Goal: Information Seeking & Learning: Learn about a topic

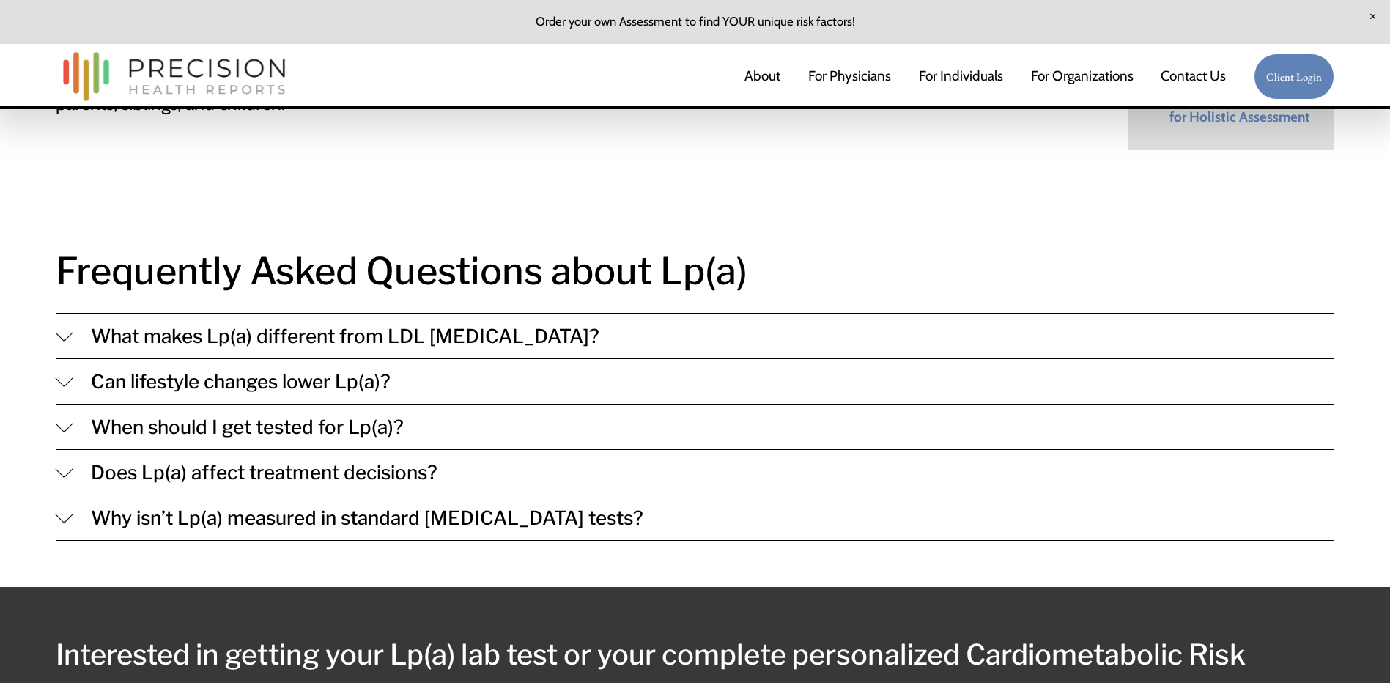
scroll to position [1465, 0]
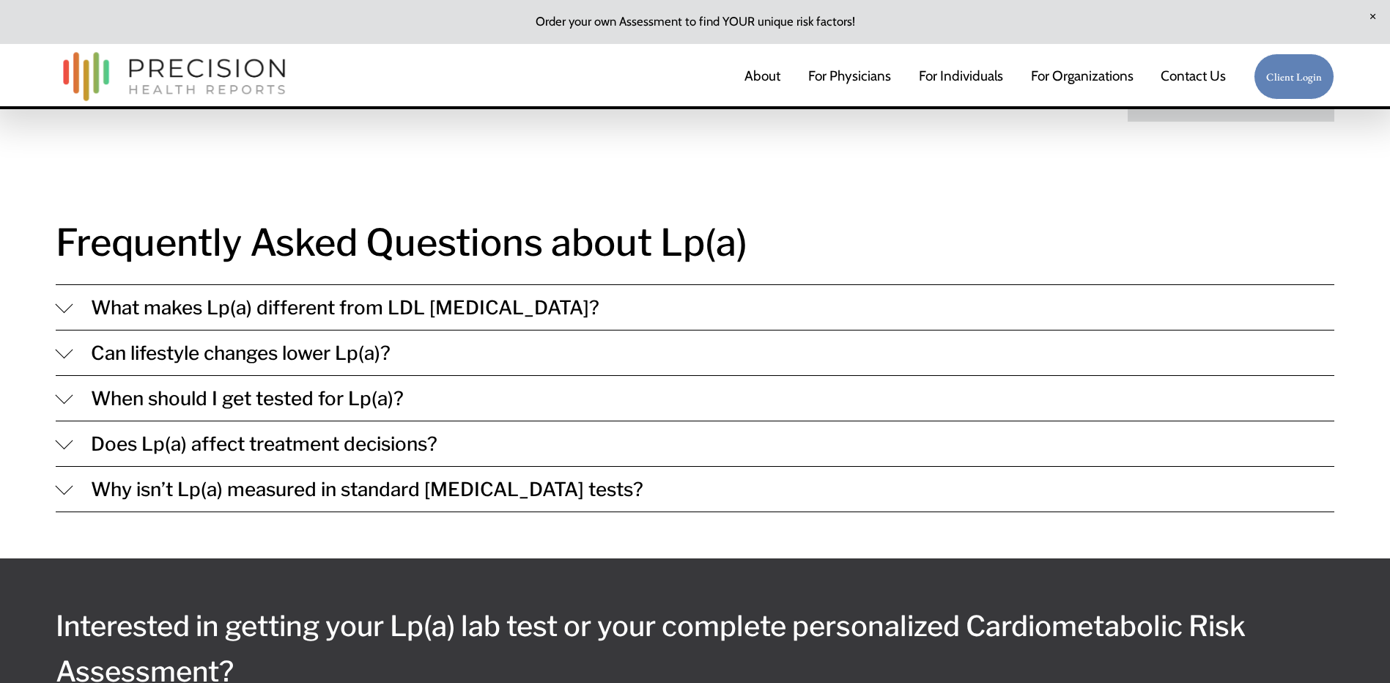
click at [67, 295] on div at bounding box center [65, 304] width 18 height 18
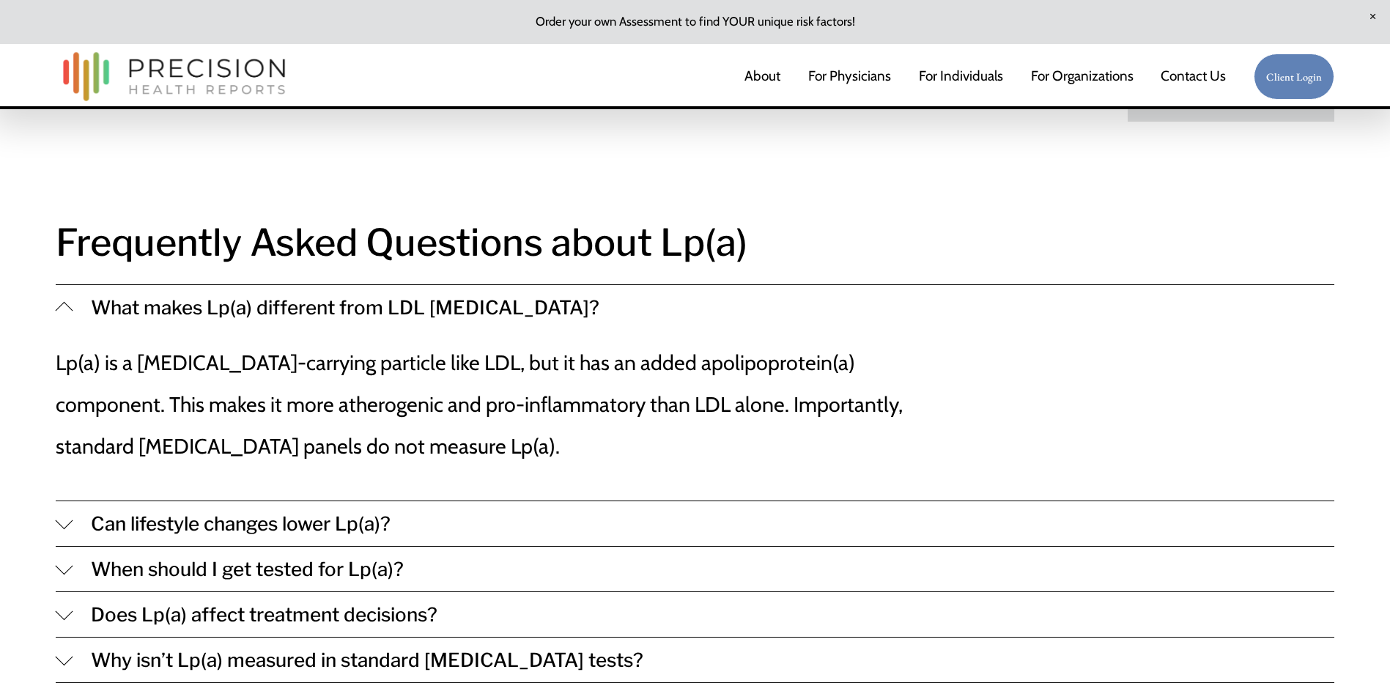
click at [62, 285] on button "What makes Lp(a) different from LDL [MEDICAL_DATA]?" at bounding box center [695, 307] width 1278 height 45
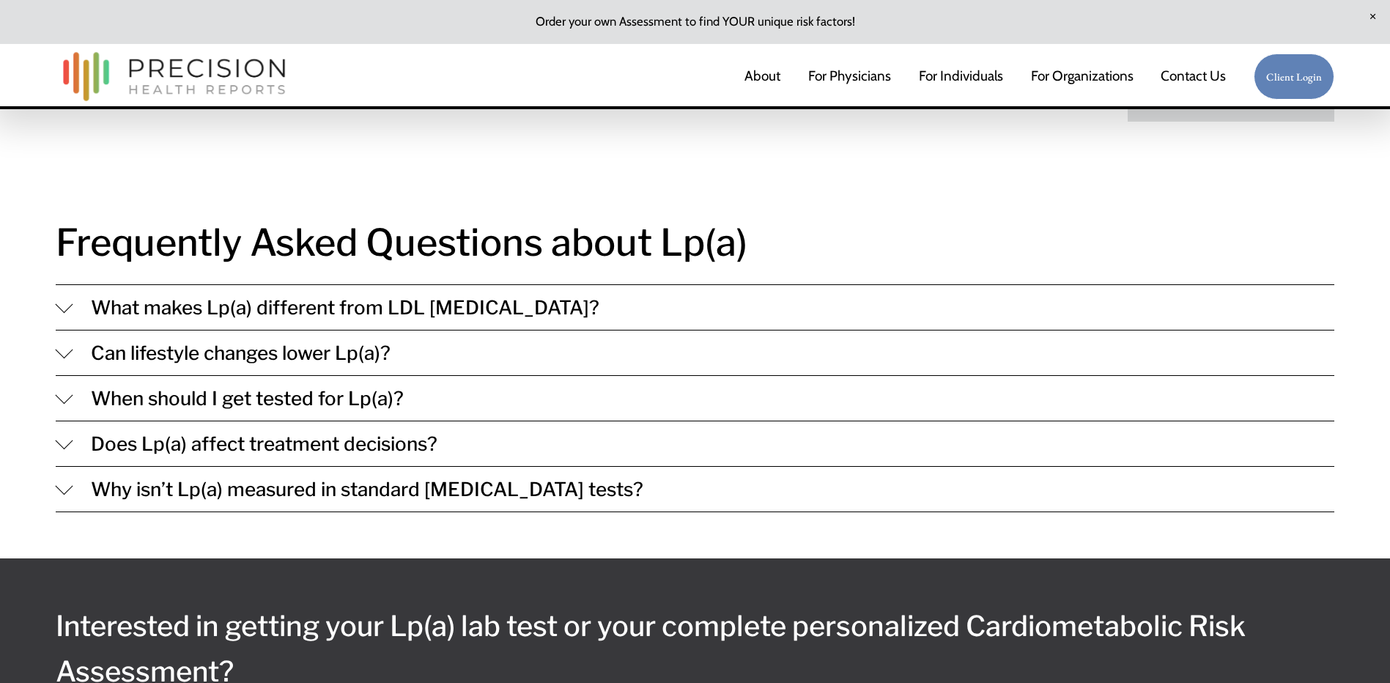
click at [66, 341] on div at bounding box center [65, 350] width 18 height 18
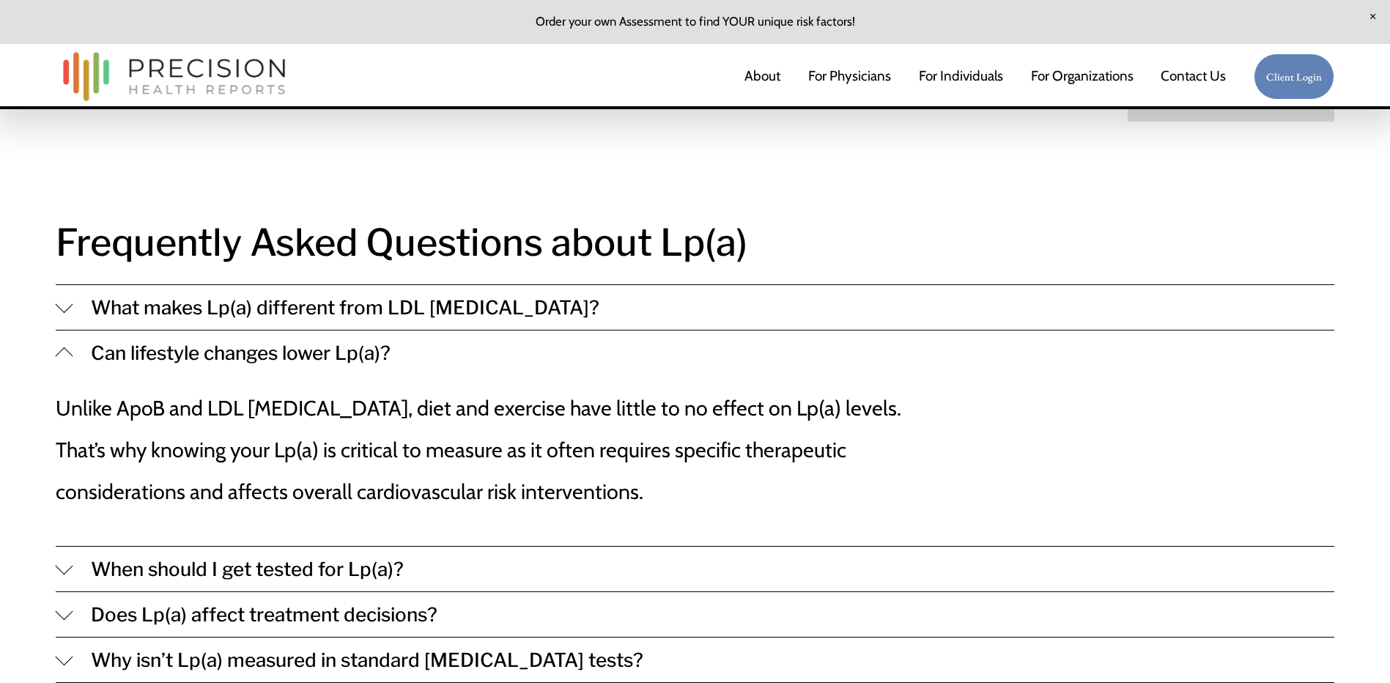
click at [59, 344] on div at bounding box center [65, 353] width 18 height 18
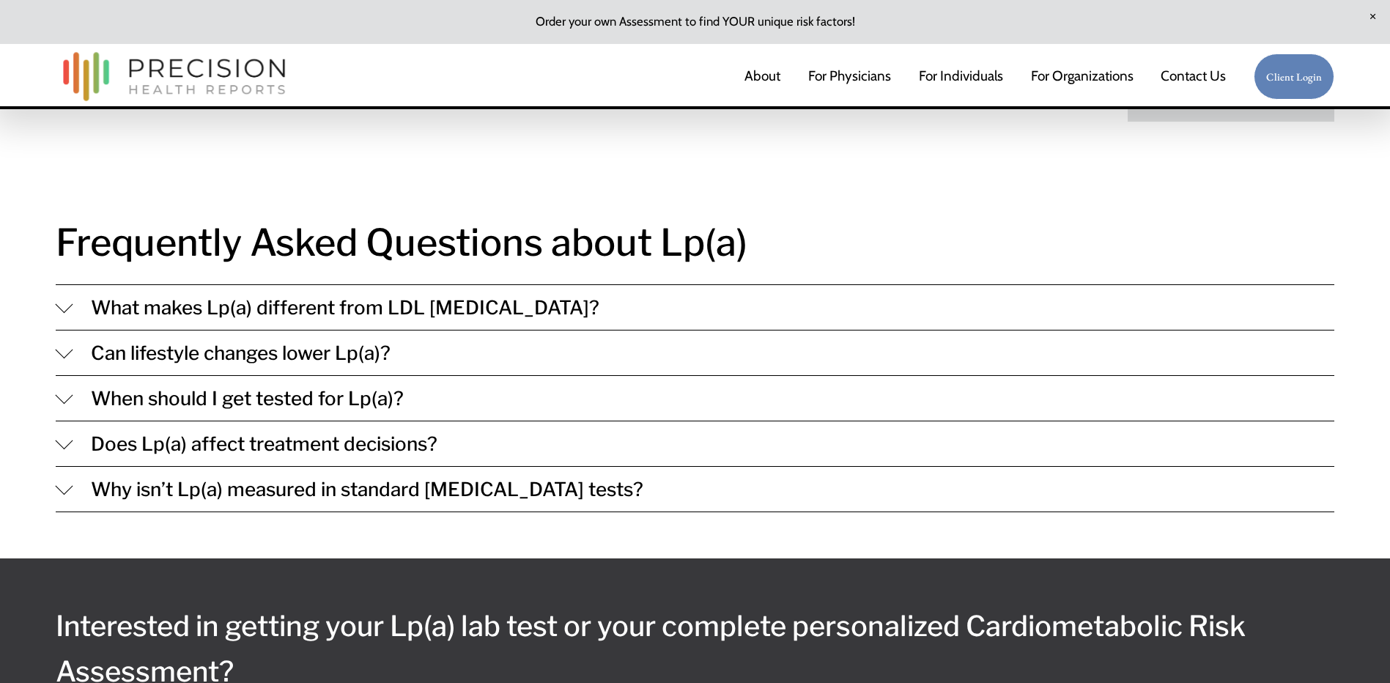
click at [64, 386] on div at bounding box center [65, 395] width 18 height 18
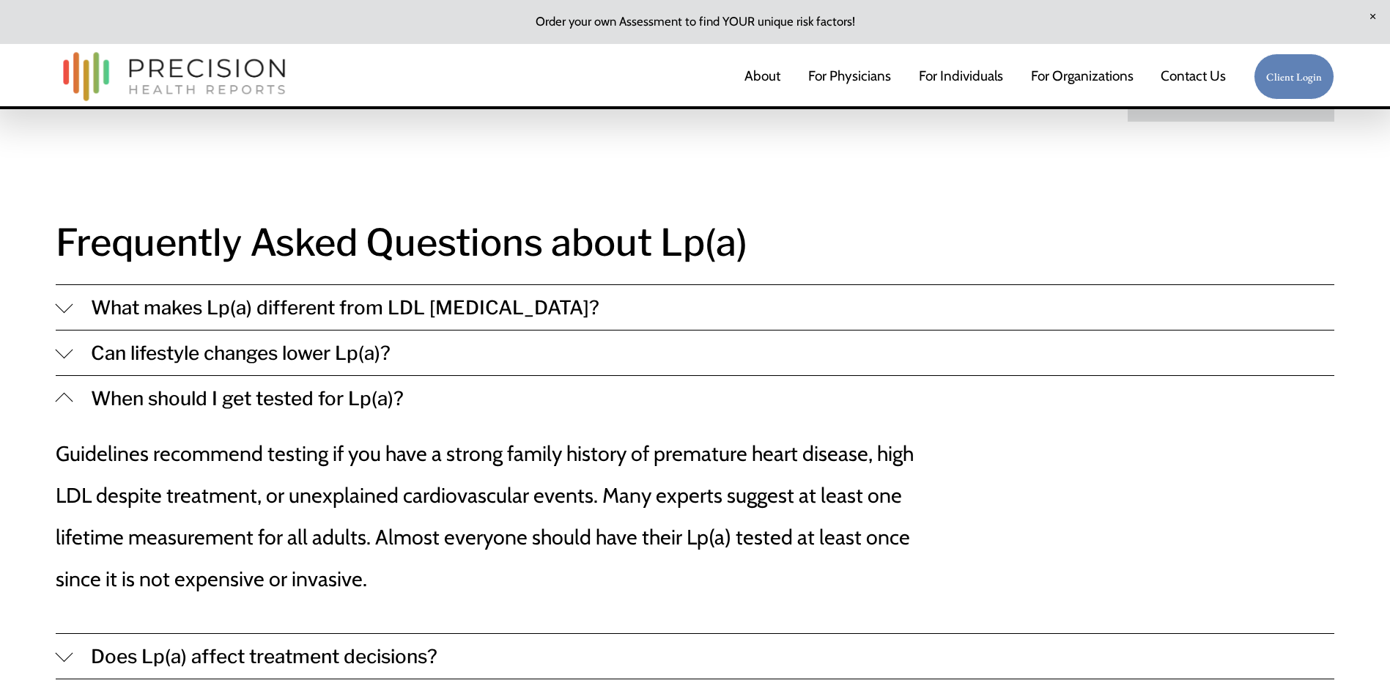
click at [63, 393] on div at bounding box center [65, 402] width 18 height 18
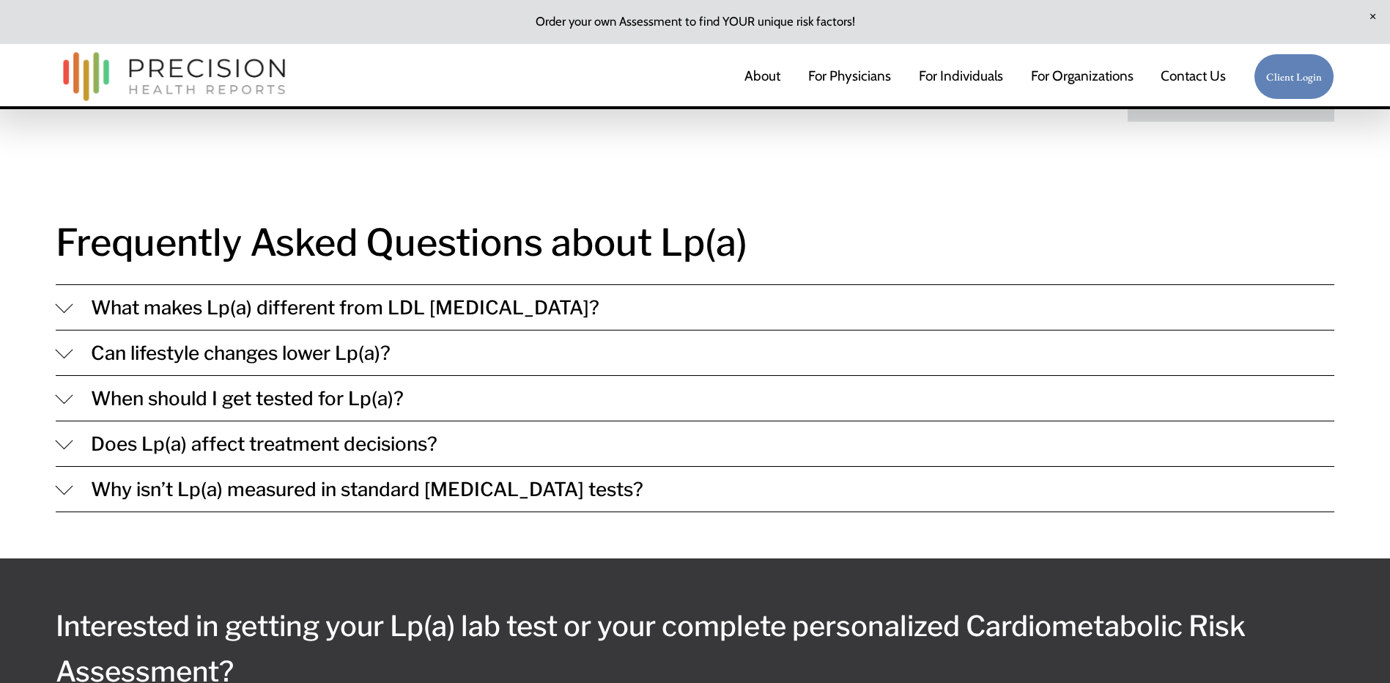
click at [67, 431] on div at bounding box center [65, 440] width 18 height 18
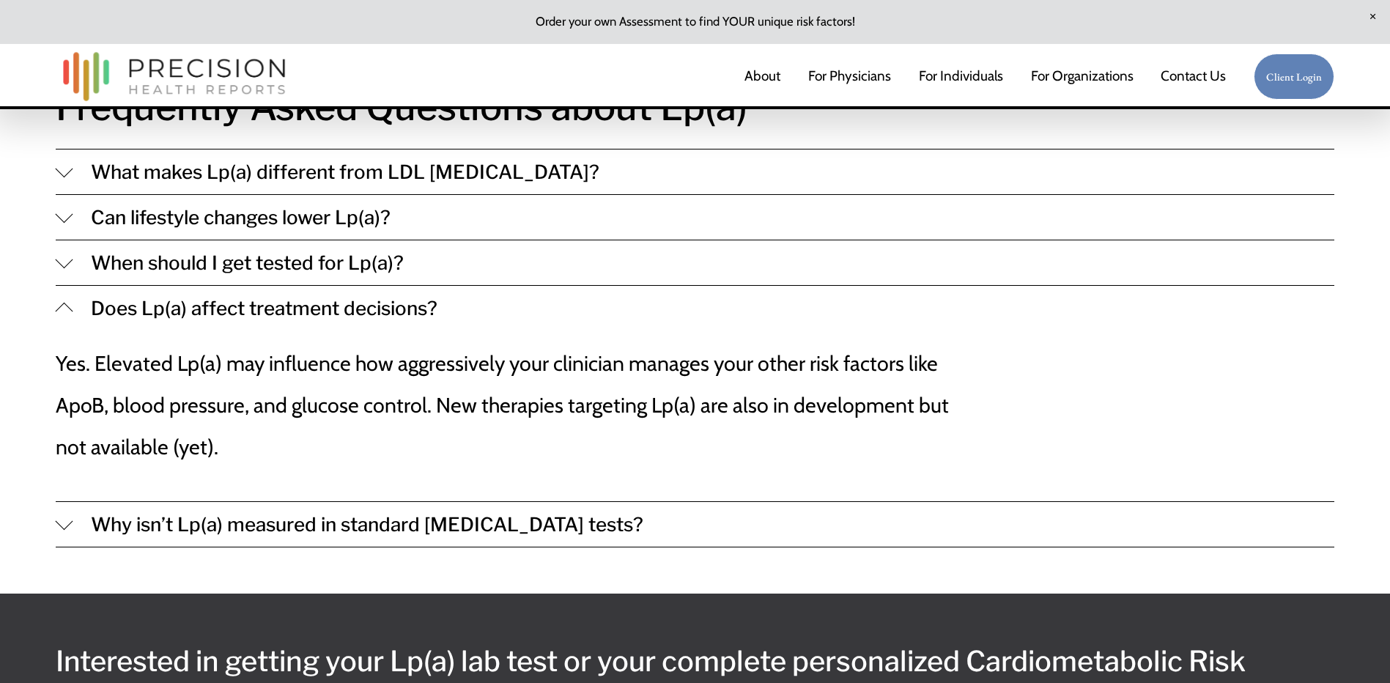
scroll to position [1612, 0]
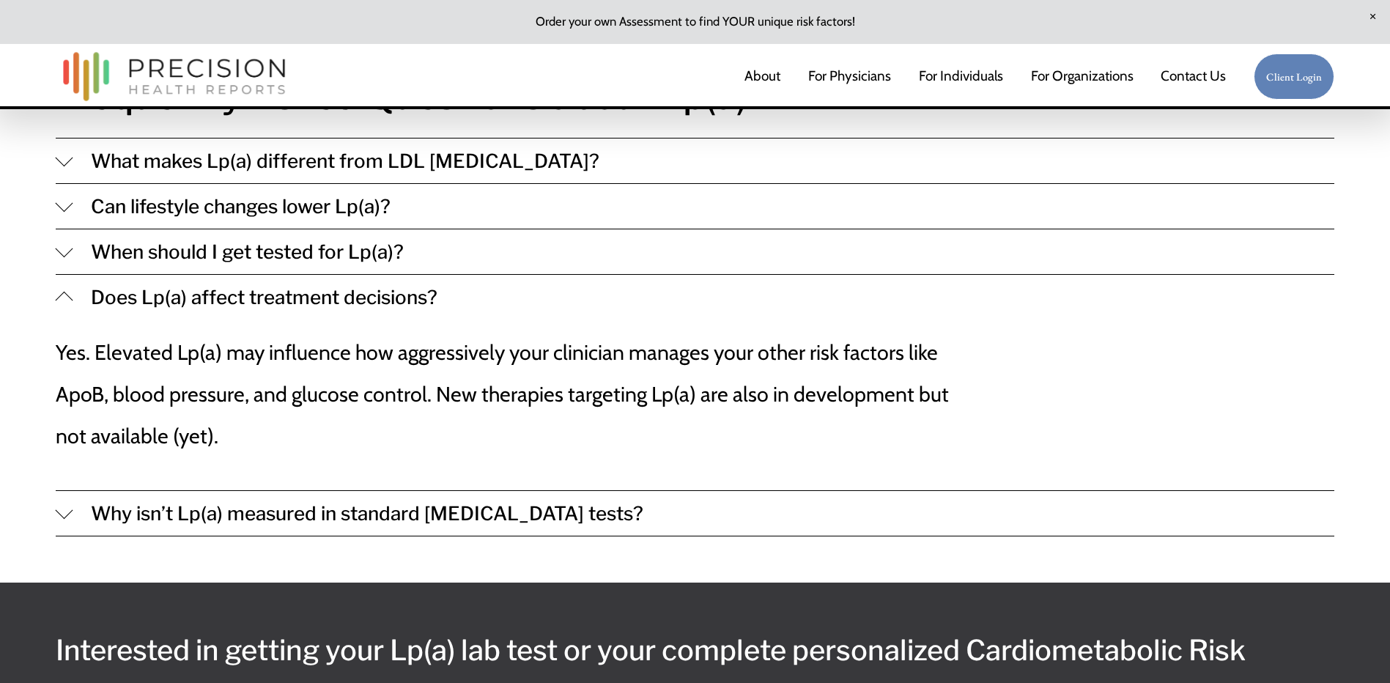
click at [61, 289] on div at bounding box center [65, 298] width 18 height 18
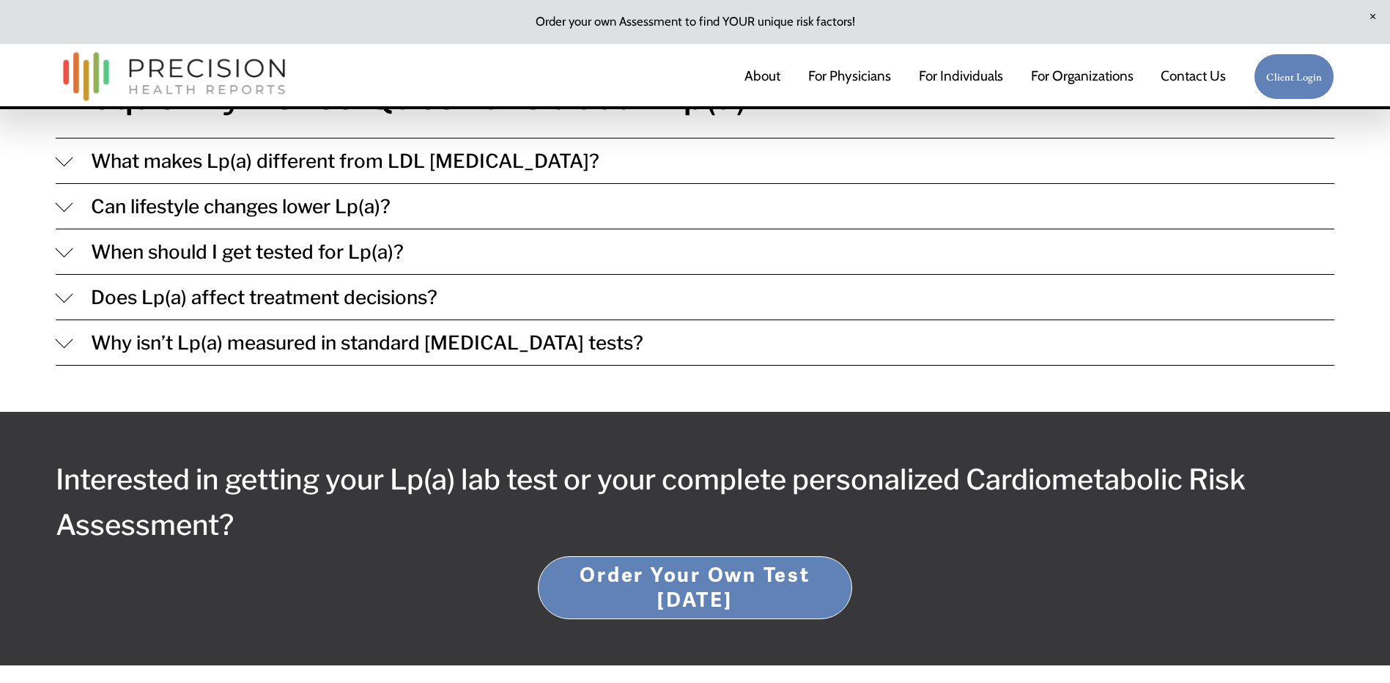
click at [64, 330] on div at bounding box center [65, 339] width 18 height 18
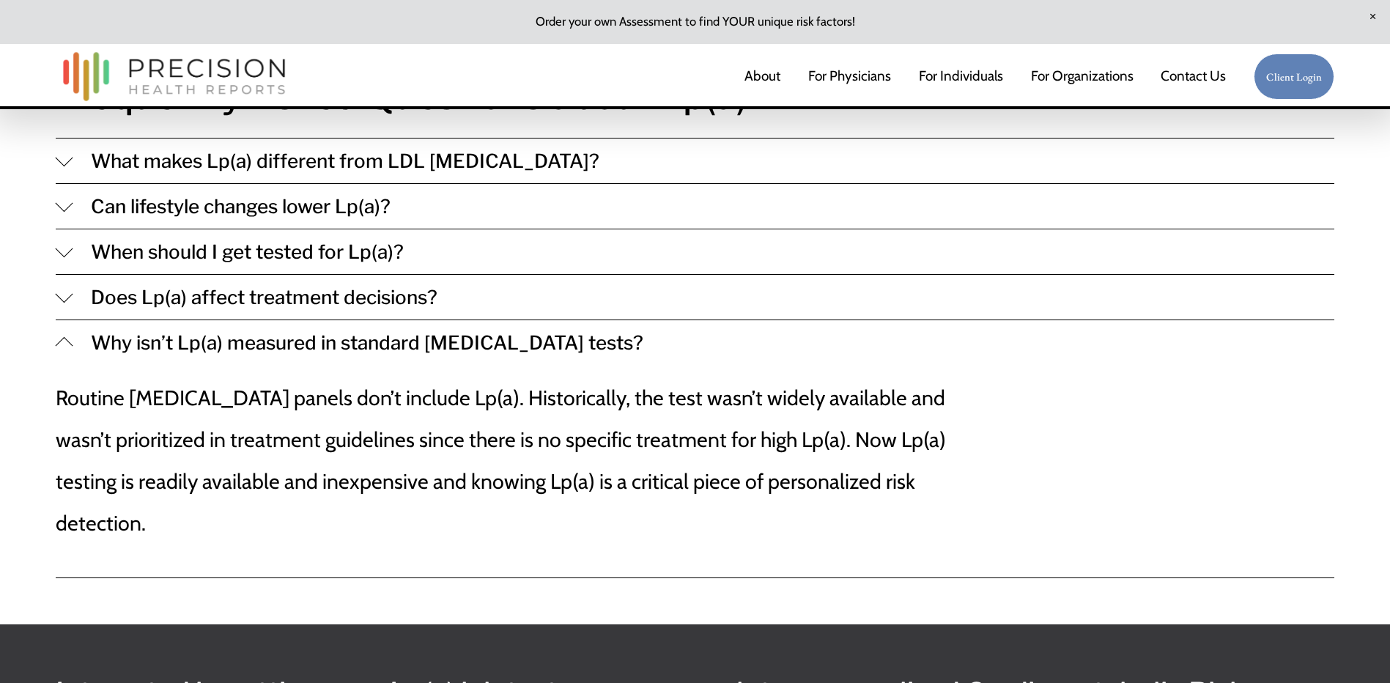
click at [64, 334] on div at bounding box center [65, 343] width 18 height 18
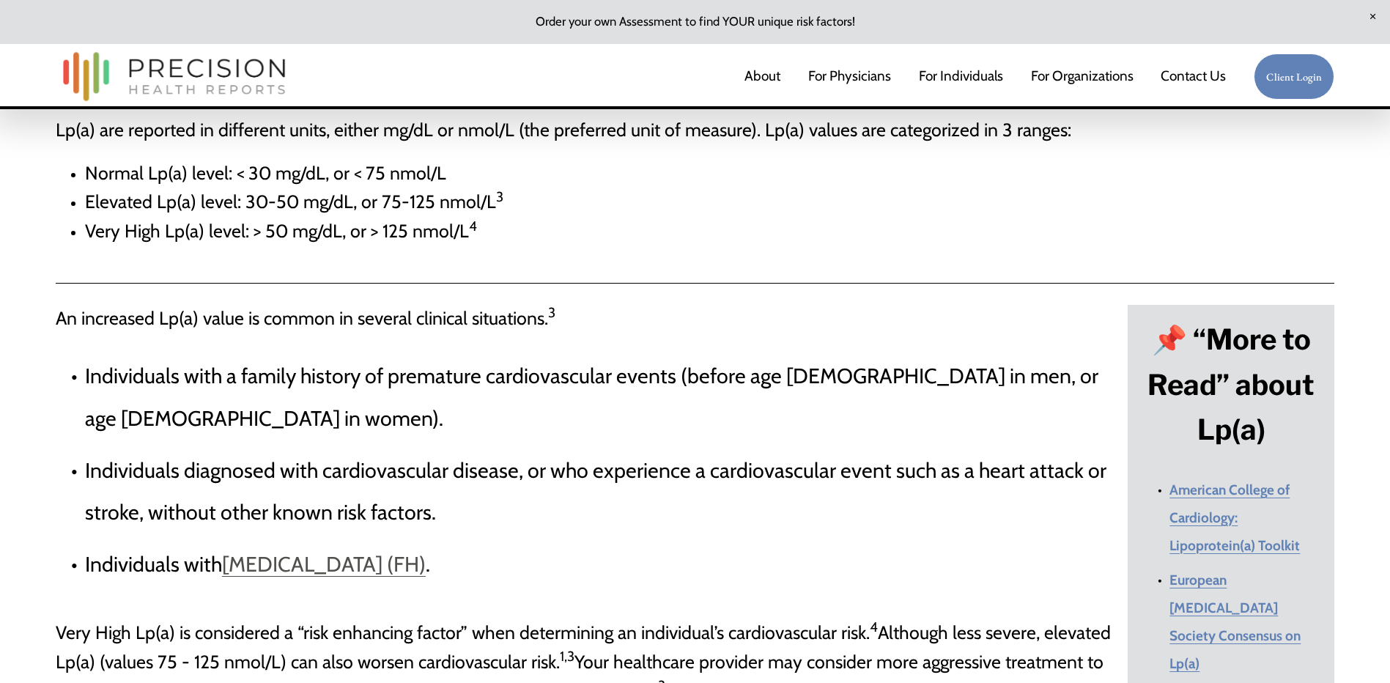
scroll to position [0, 0]
